Goal: Transaction & Acquisition: Book appointment/travel/reservation

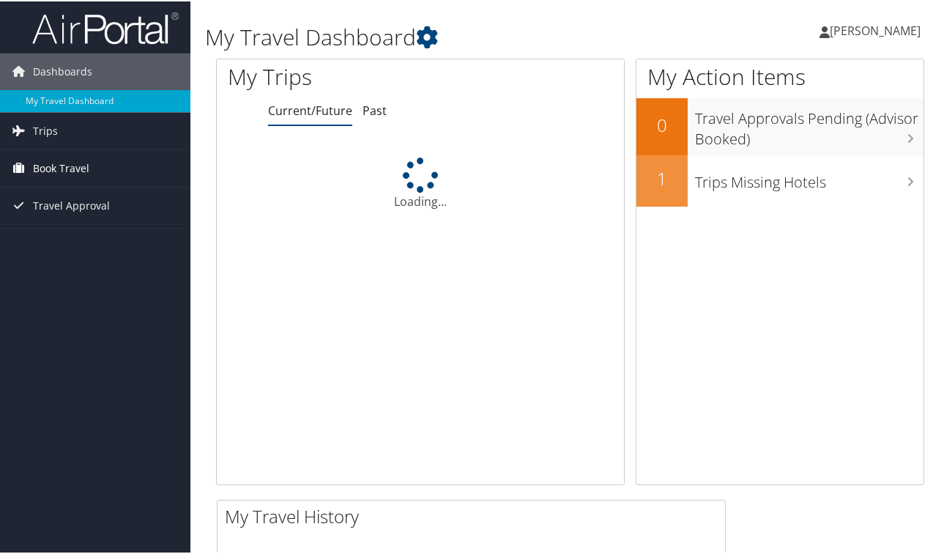
click at [58, 163] on span "Book Travel" at bounding box center [61, 167] width 56 height 37
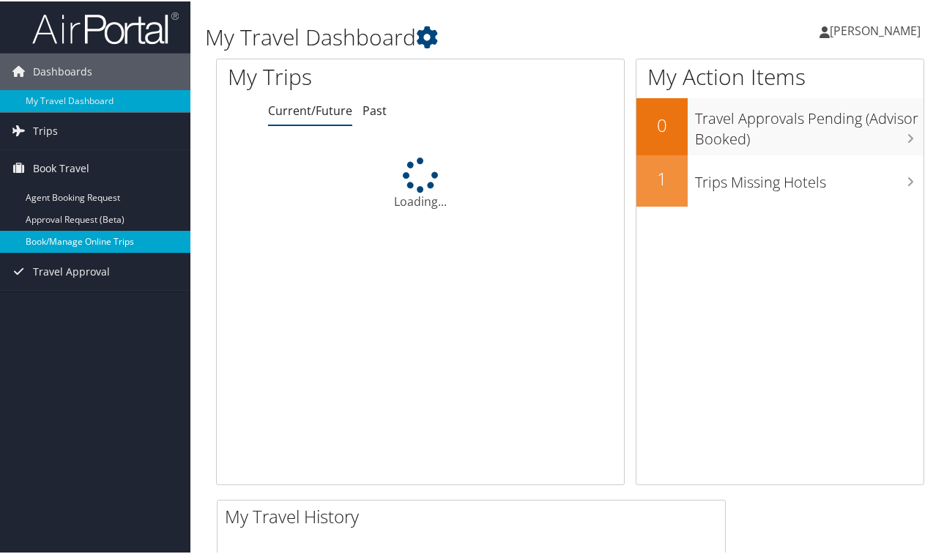
click at [67, 246] on link "Book/Manage Online Trips" at bounding box center [95, 240] width 190 height 22
